Goal: Task Accomplishment & Management: Manage account settings

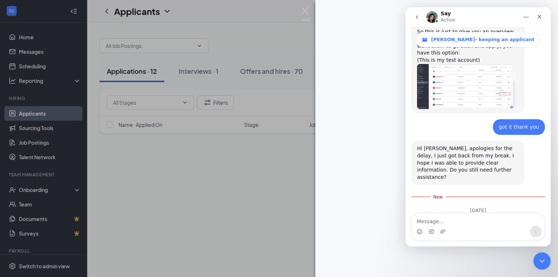
scroll to position [498, 0]
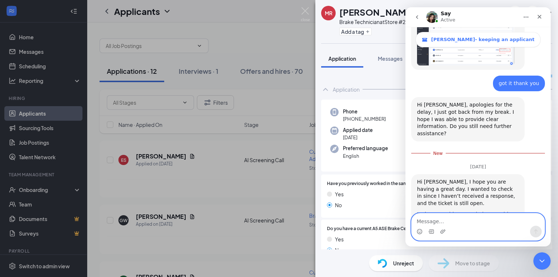
click at [435, 222] on textarea "Message…" at bounding box center [477, 219] width 133 height 12
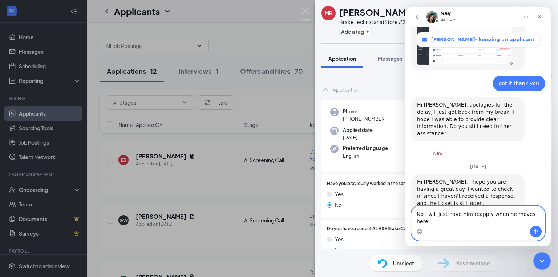
type textarea "No I will just have him reapply when he moves here"
click at [537, 228] on button "Send a message…" at bounding box center [536, 231] width 12 height 12
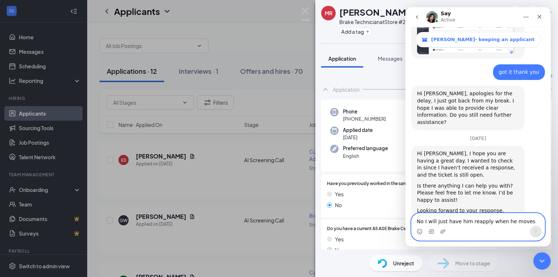
scroll to position [510, 0]
click at [540, 15] on icon "Close" at bounding box center [539, 17] width 6 height 6
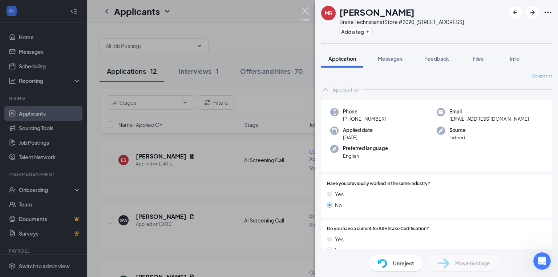
click at [307, 12] on img at bounding box center [305, 14] width 9 height 14
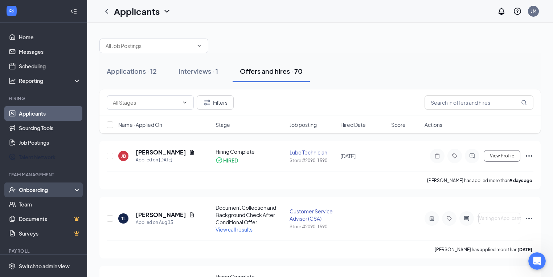
click at [26, 188] on div "Onboarding" at bounding box center [47, 189] width 56 height 7
click at [42, 188] on div "Onboarding" at bounding box center [47, 189] width 56 height 7
click at [70, 189] on div "Onboarding" at bounding box center [47, 189] width 56 height 7
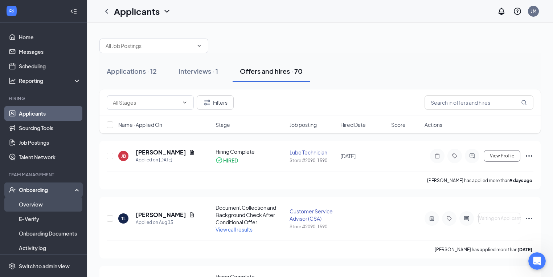
click at [48, 203] on link "Overview" at bounding box center [50, 204] width 62 height 15
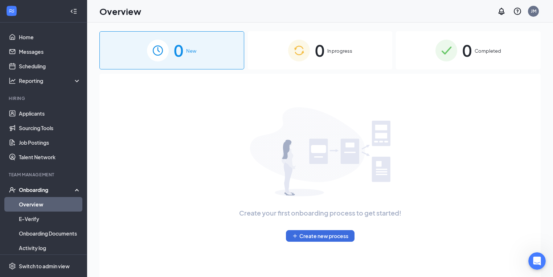
click at [484, 53] on span "Completed" at bounding box center [488, 50] width 27 height 7
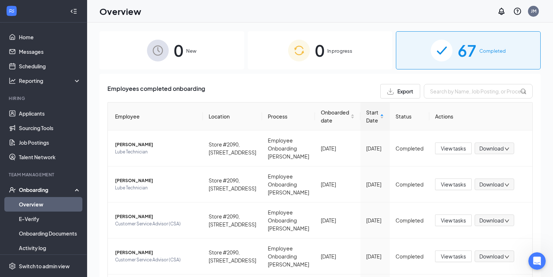
click at [180, 51] on span "0" at bounding box center [178, 50] width 9 height 25
